Goal: Obtain resource: Download file/media

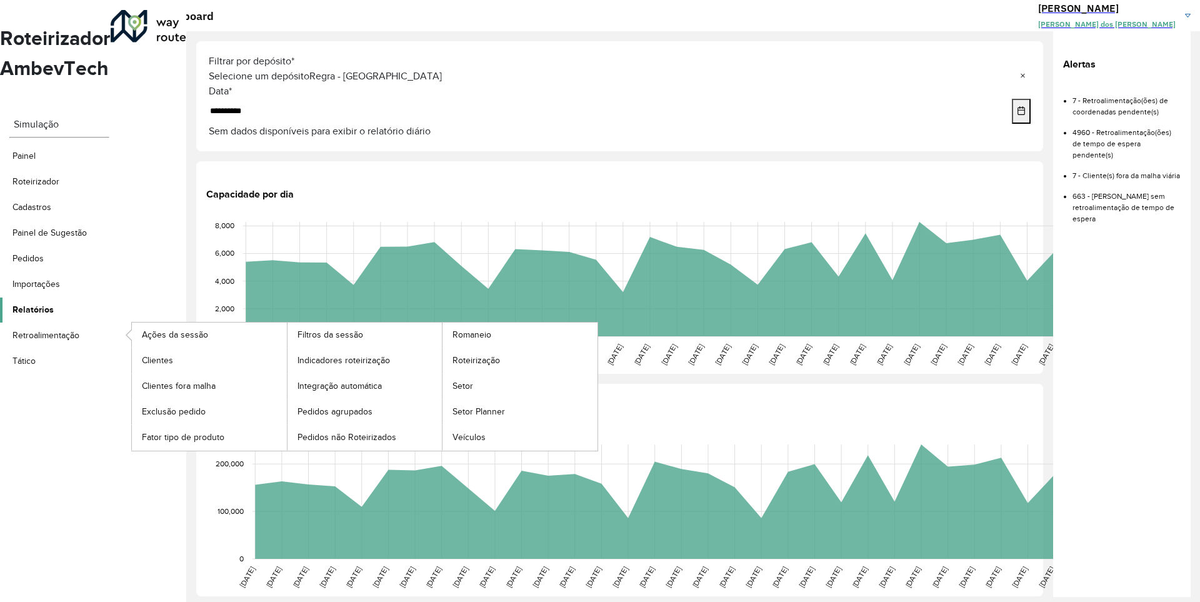
click at [44, 303] on span "Relatórios" at bounding box center [33, 309] width 41 height 13
click at [157, 354] on span "Clientes" at bounding box center [159, 360] width 34 height 13
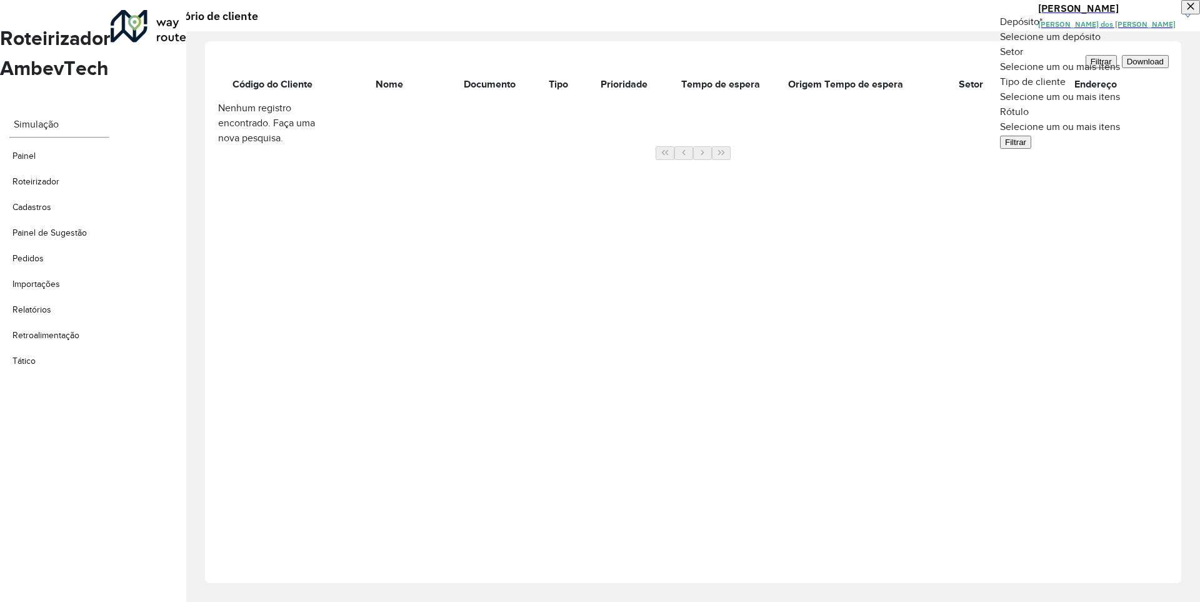
click at [1199, 44] on span at bounding box center [1200, 36] width 0 height 15
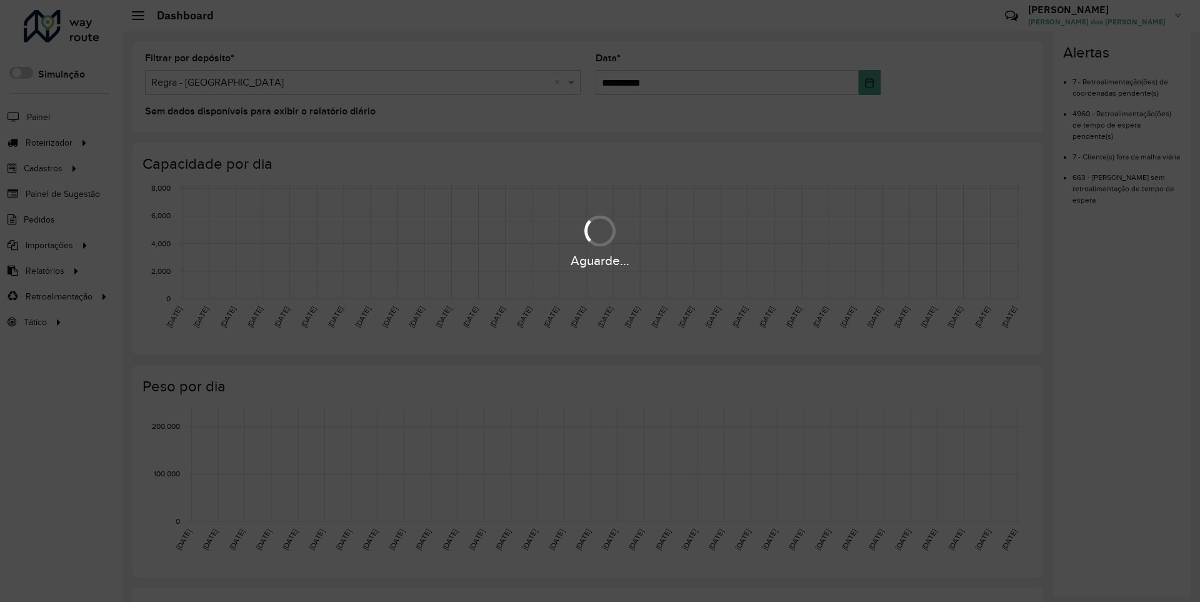
click at [44, 270] on div "Aguarde..." at bounding box center [600, 260] width 1200 height 19
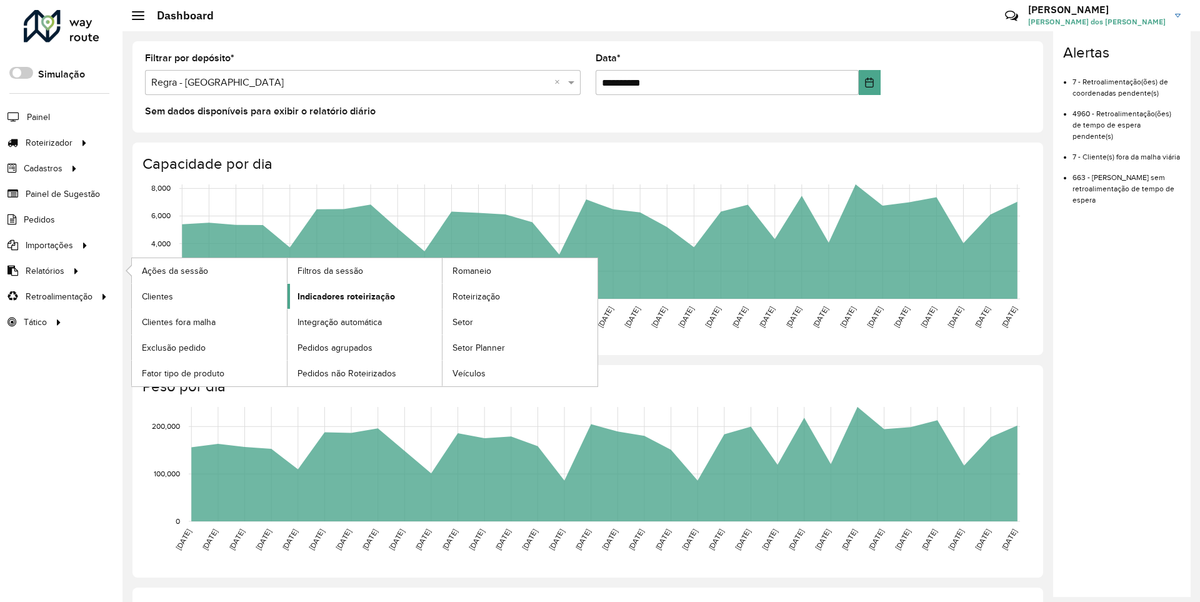
click at [343, 296] on span "Indicadores roteirização" at bounding box center [347, 296] width 98 height 13
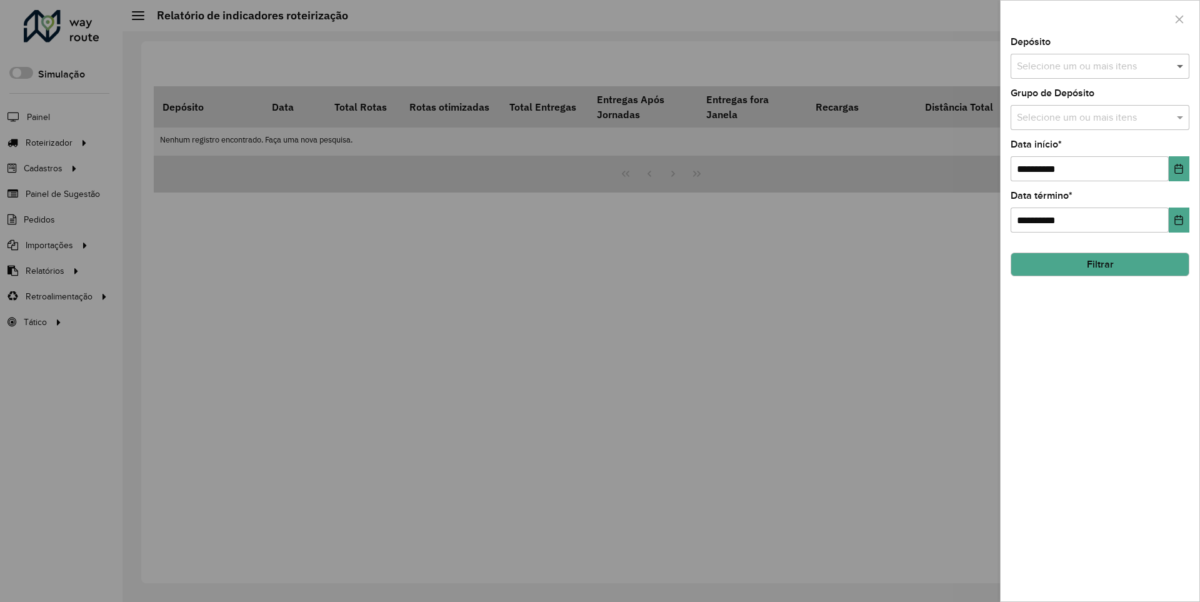
click at [1181, 66] on span at bounding box center [1182, 66] width 16 height 15
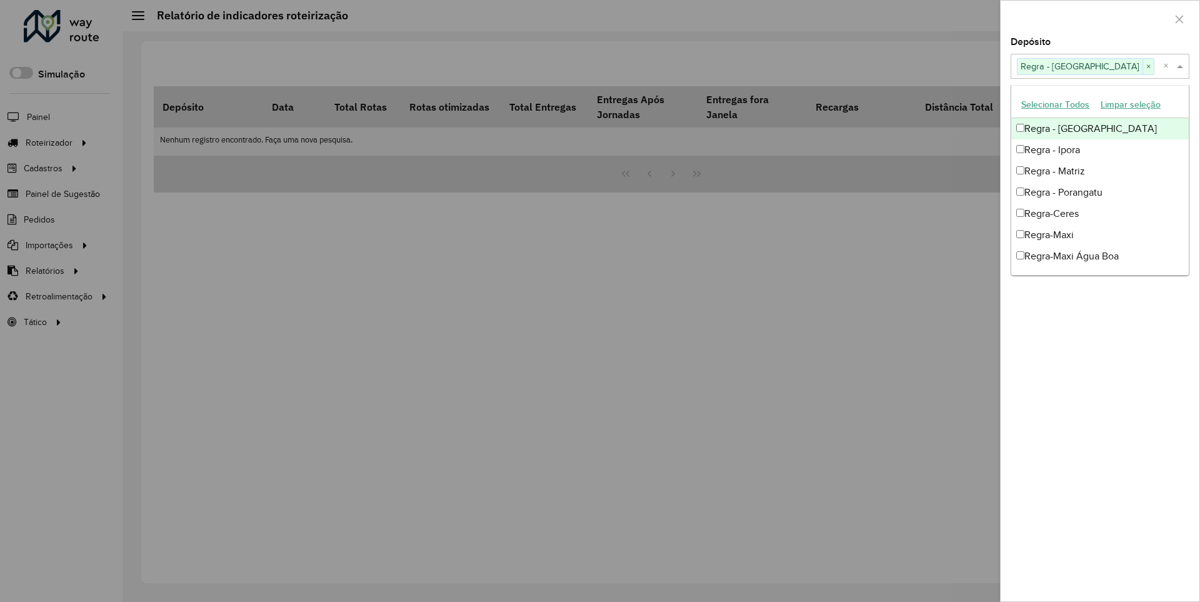
click at [1099, 18] on div at bounding box center [1100, 19] width 199 height 37
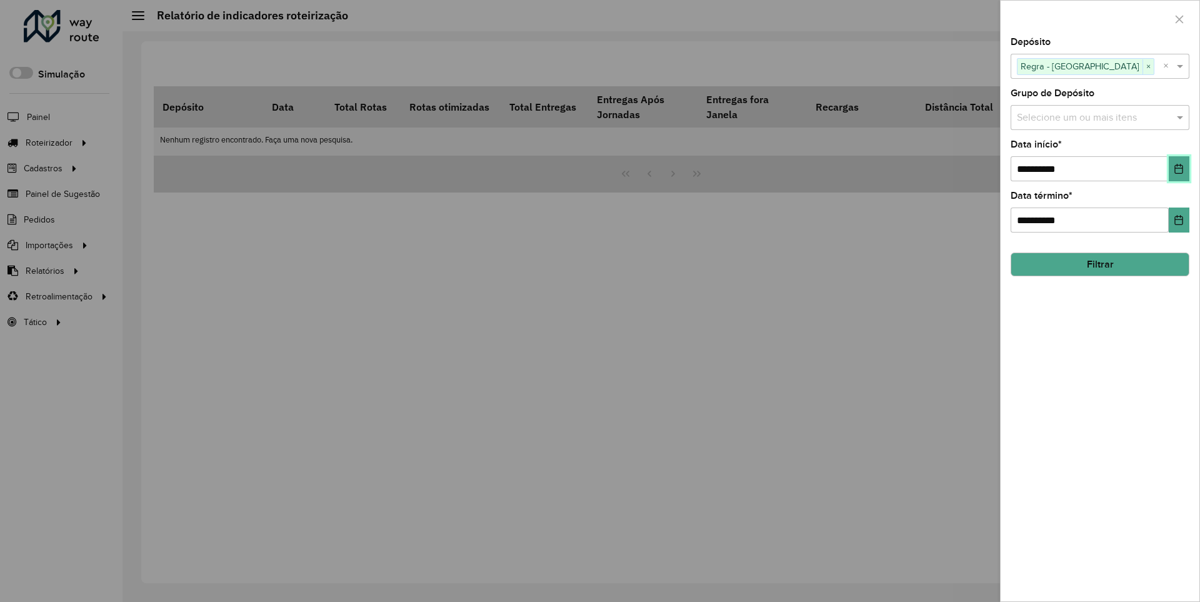
click at [1178, 168] on icon "Choose Date" at bounding box center [1179, 169] width 8 height 10
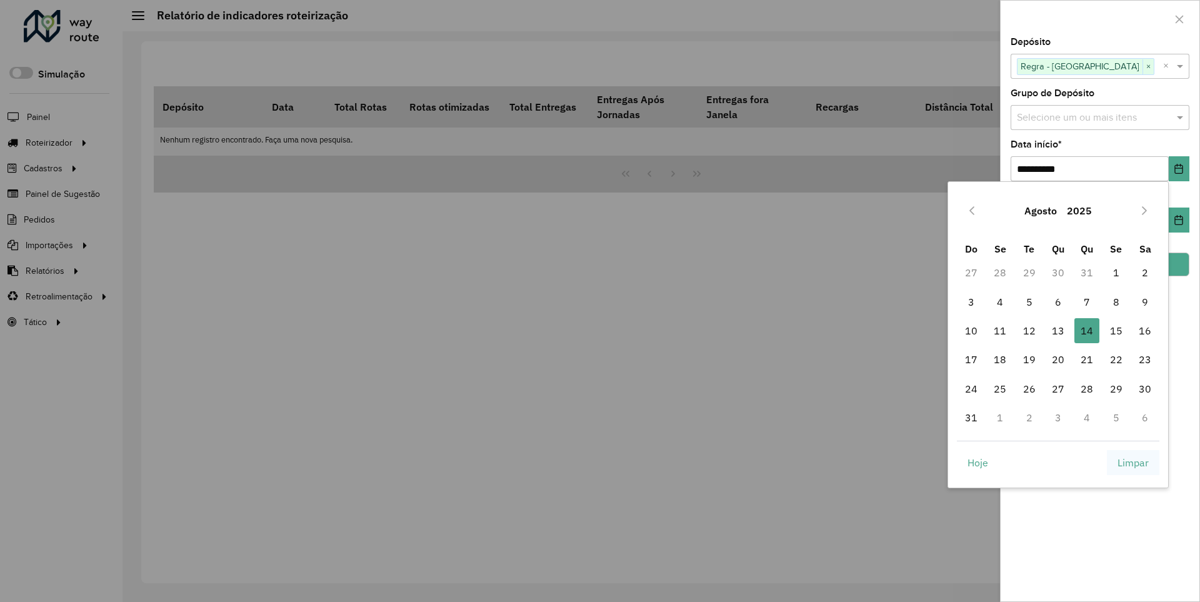
click at [1133, 462] on span "Limpar" at bounding box center [1133, 462] width 31 height 15
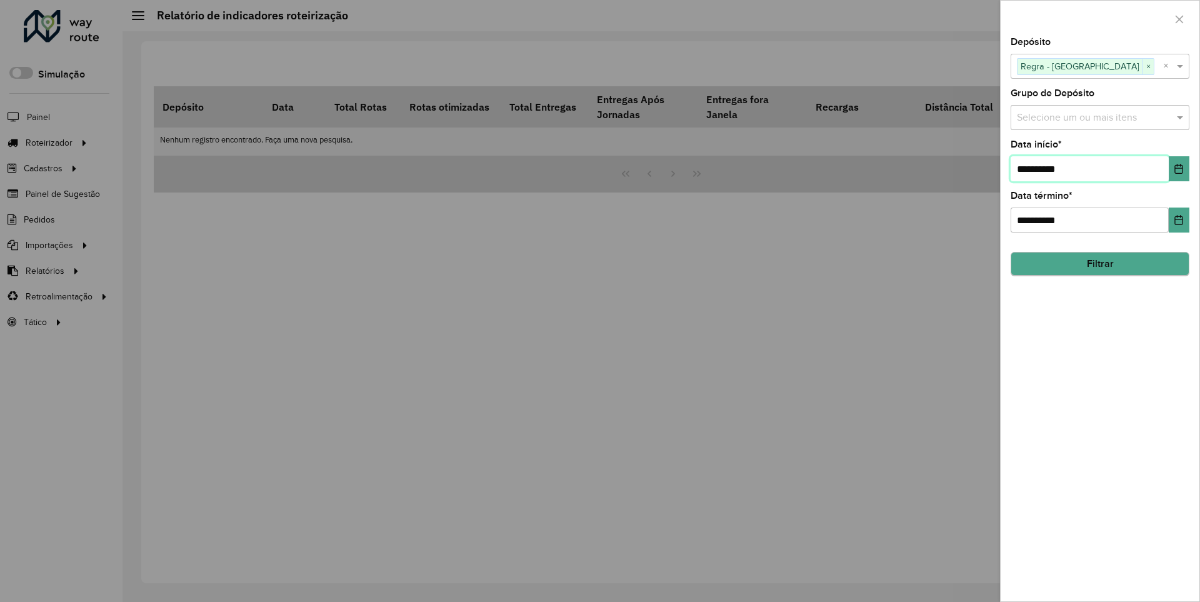
type input "**********"
click at [1099, 264] on button "Filtrar" at bounding box center [1100, 265] width 179 height 24
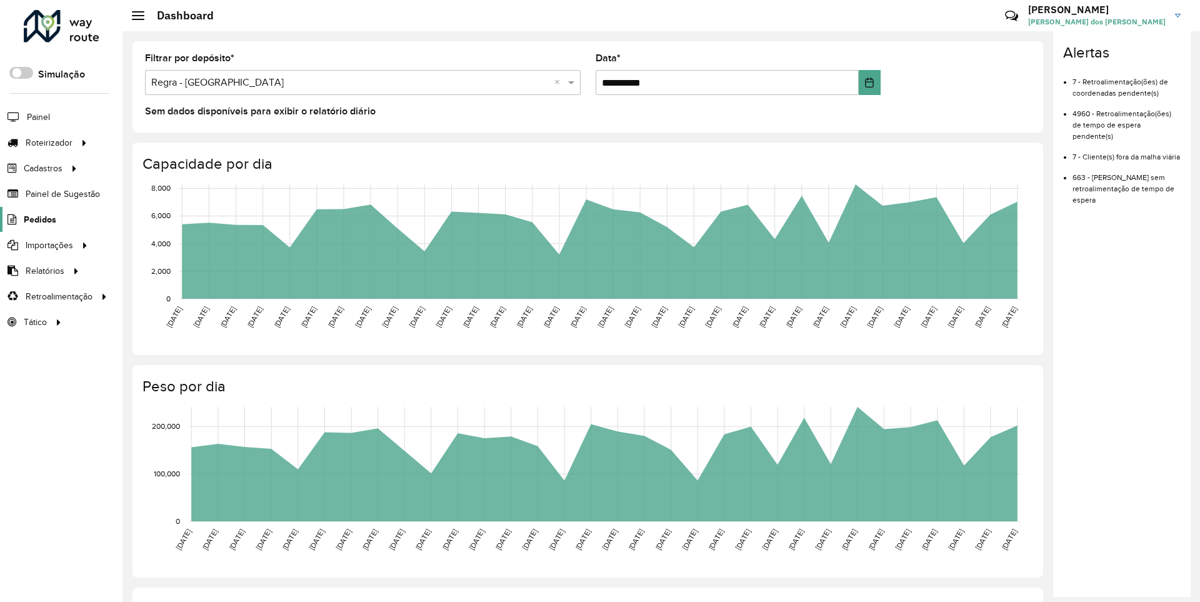
click at [39, 219] on span "Pedidos" at bounding box center [40, 219] width 33 height 13
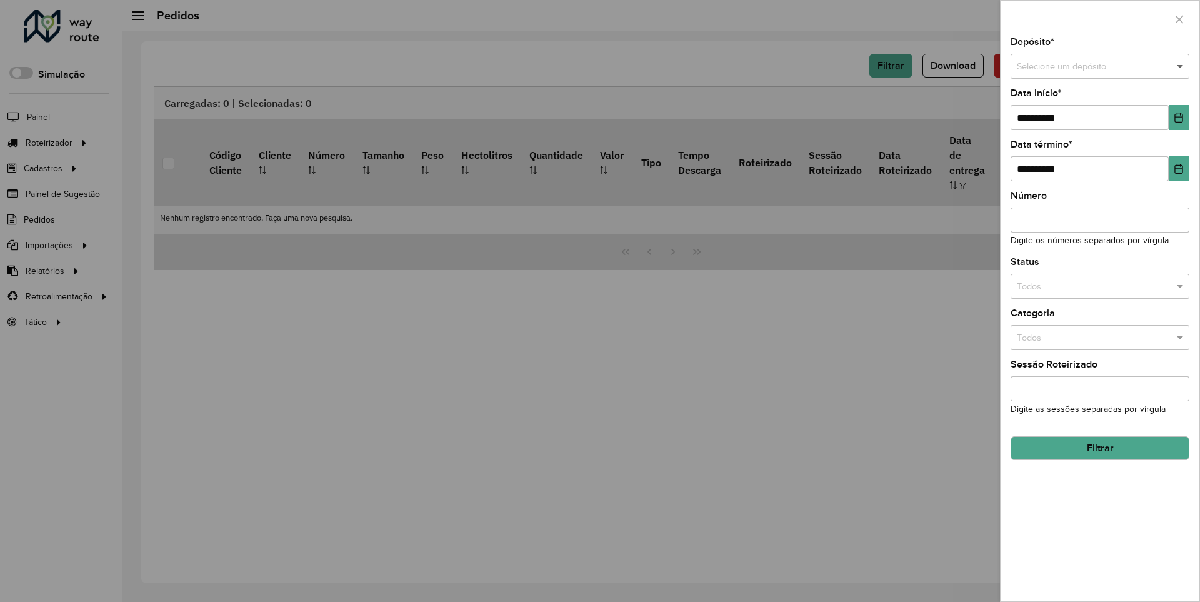
click at [1181, 66] on span at bounding box center [1182, 67] width 16 height 14
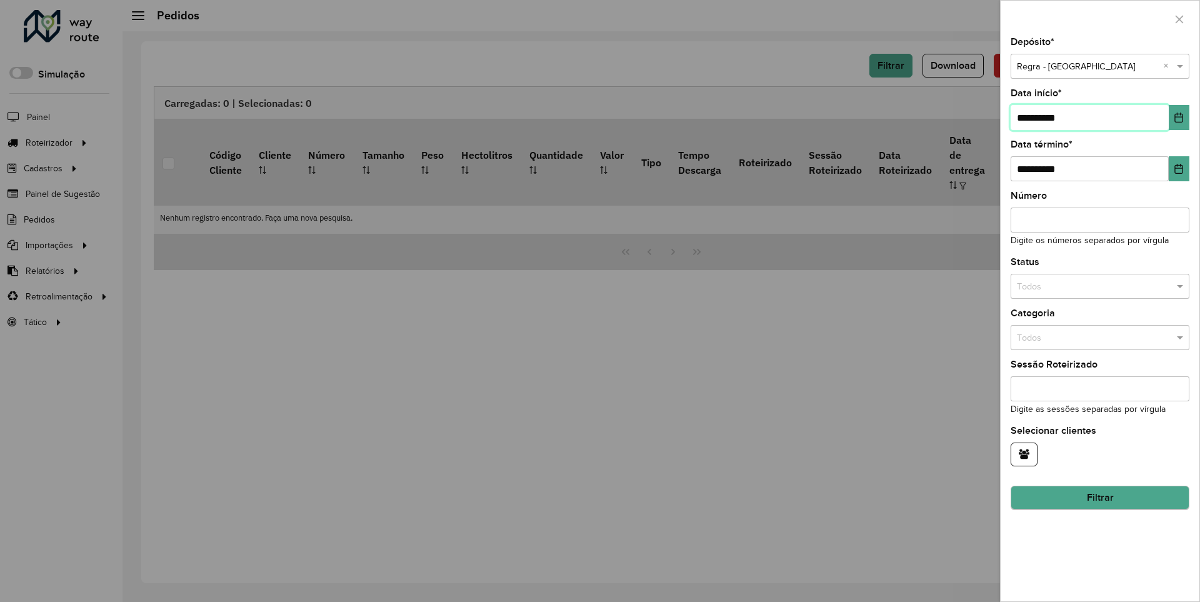
type input "**********"
click at [1099, 498] on button "Filtrar" at bounding box center [1100, 498] width 179 height 24
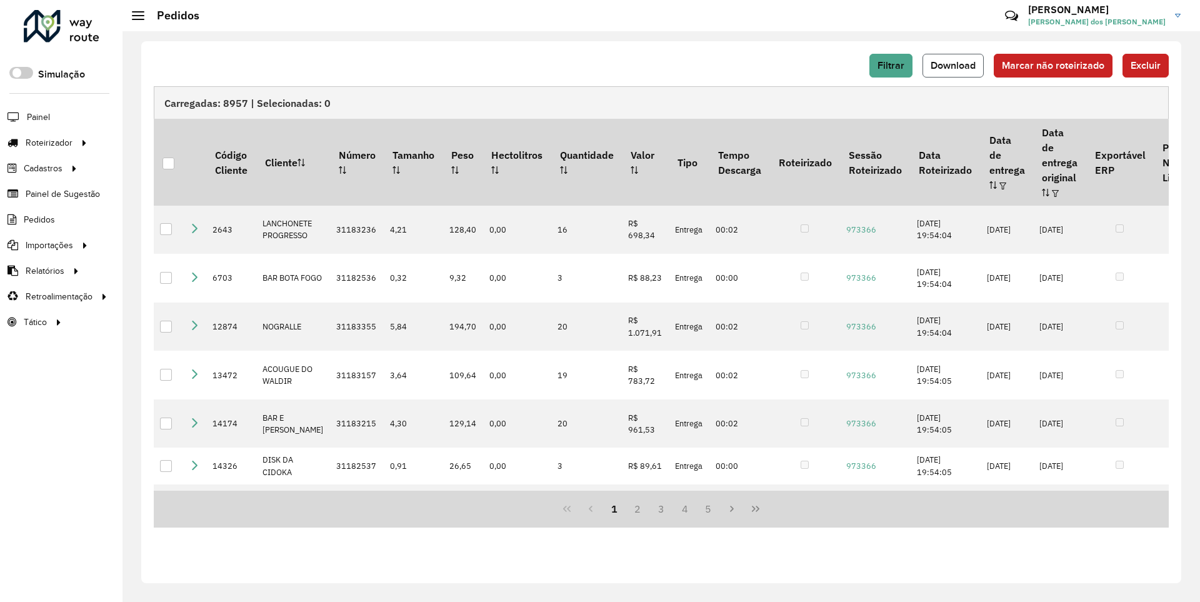
click at [954, 65] on span "Download" at bounding box center [953, 65] width 45 height 11
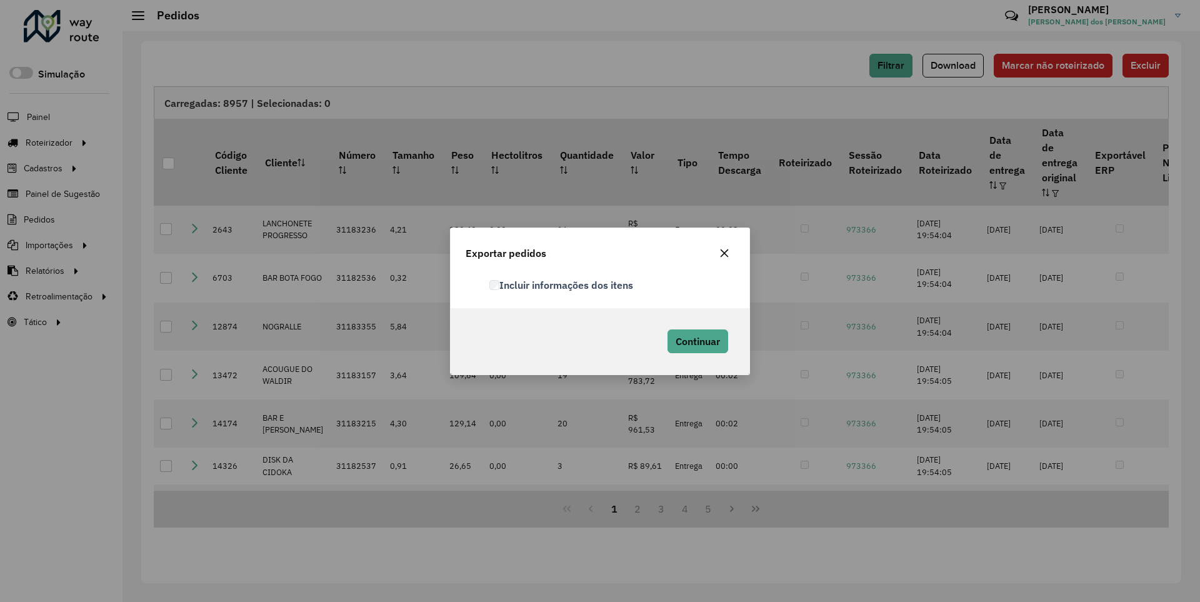
click at [562, 284] on label "Incluir informações dos itens" at bounding box center [561, 285] width 144 height 15
click at [696, 341] on span "Continuar" at bounding box center [698, 341] width 44 height 13
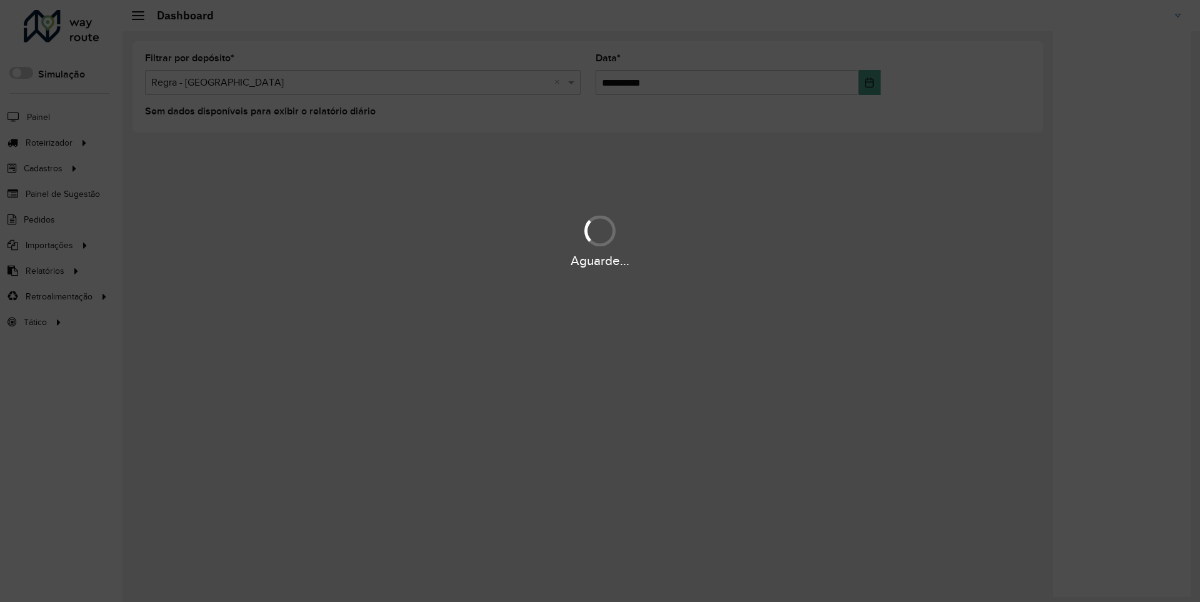
click at [44, 270] on div "Aguarde..." at bounding box center [600, 260] width 1200 height 19
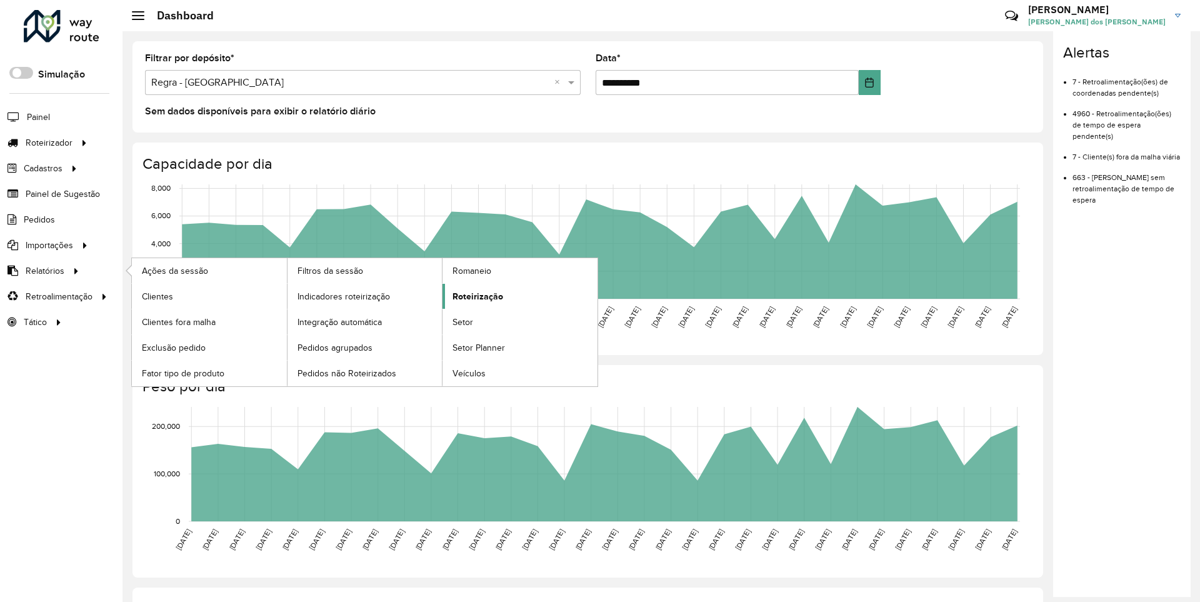
click at [476, 296] on span "Roteirização" at bounding box center [478, 296] width 51 height 13
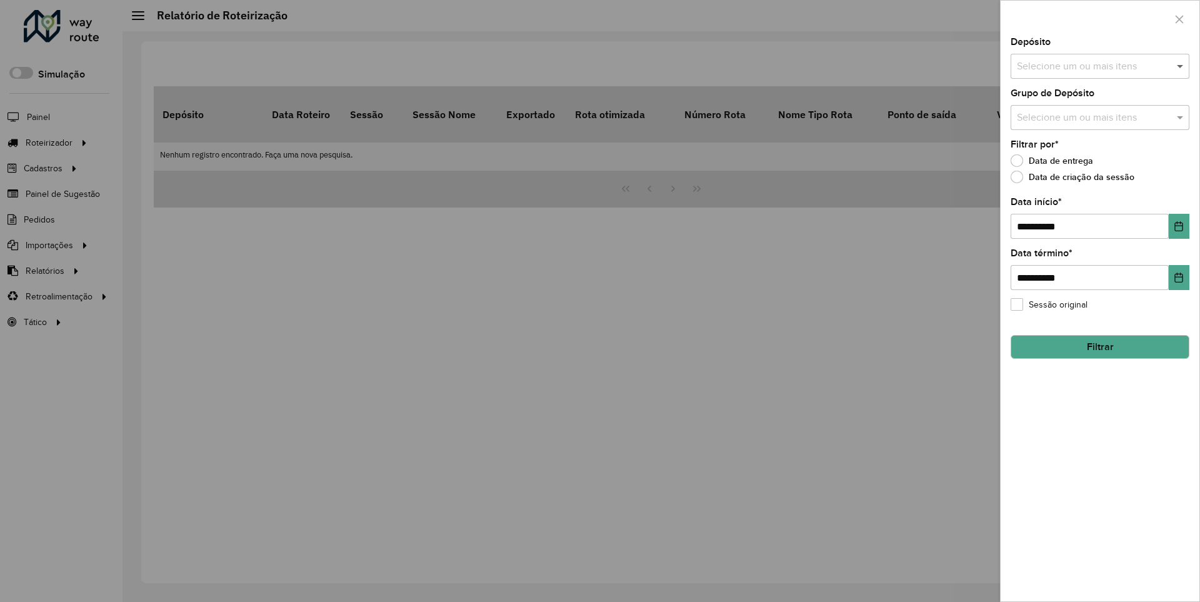
click at [1181, 66] on span at bounding box center [1182, 66] width 16 height 15
click at [1178, 226] on icon "Choose Date" at bounding box center [1179, 226] width 8 height 10
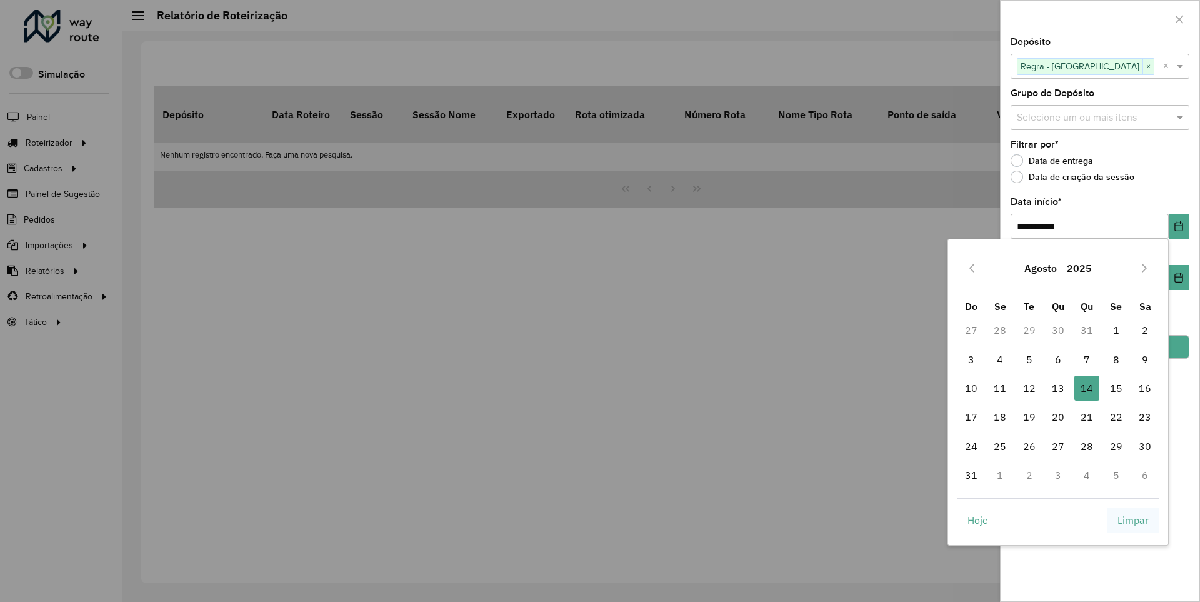
click at [1133, 519] on span "Limpar" at bounding box center [1133, 520] width 31 height 15
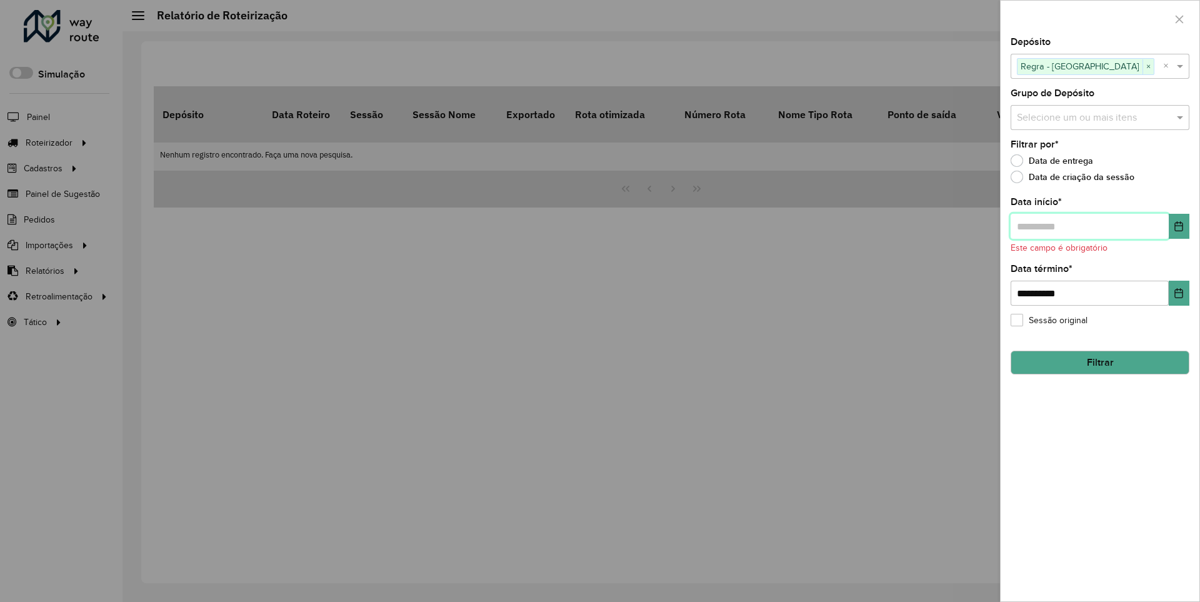
click at [1089, 226] on input "text" at bounding box center [1090, 226] width 158 height 25
type input "**********"
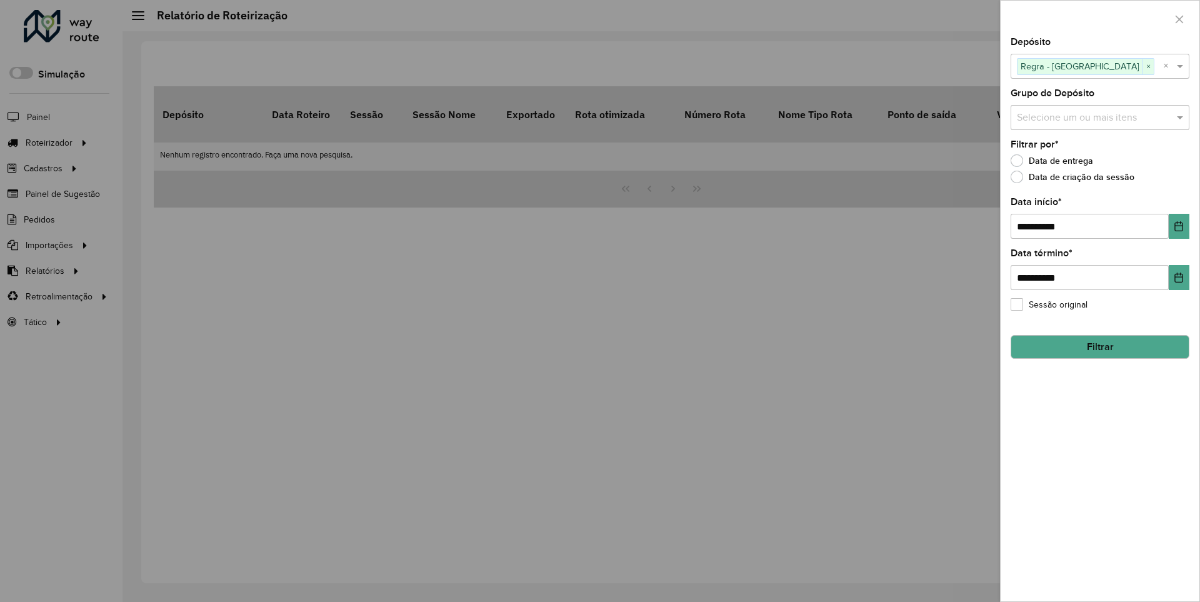
click at [1099, 346] on button "Filtrar" at bounding box center [1100, 347] width 179 height 24
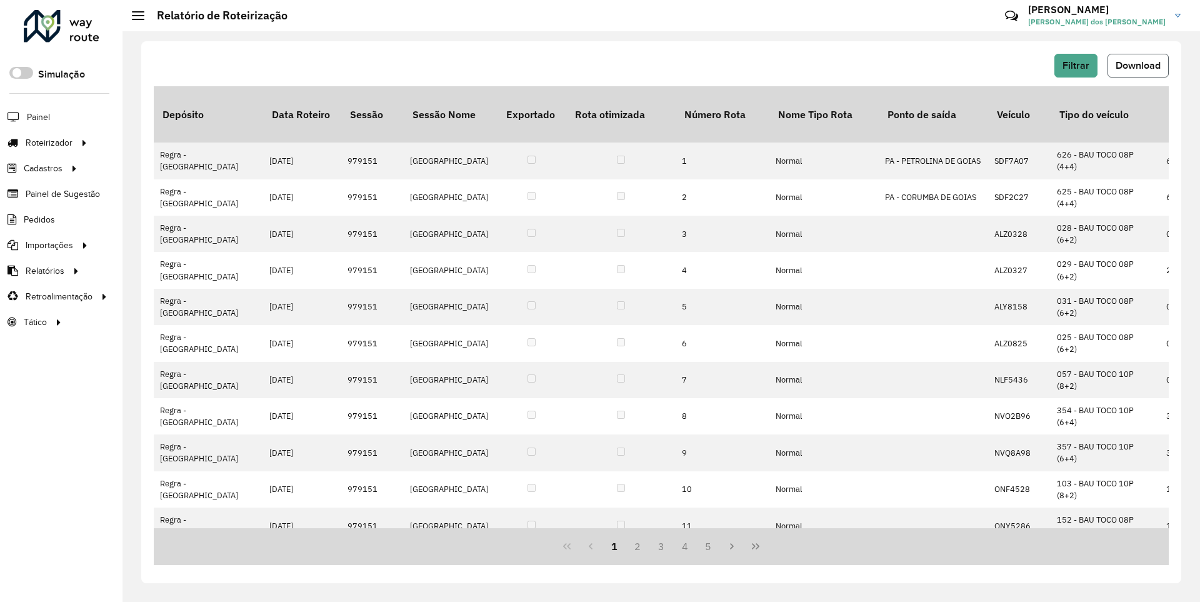
click at [1137, 65] on span "Download" at bounding box center [1138, 65] width 45 height 11
